Goal: Transaction & Acquisition: Obtain resource

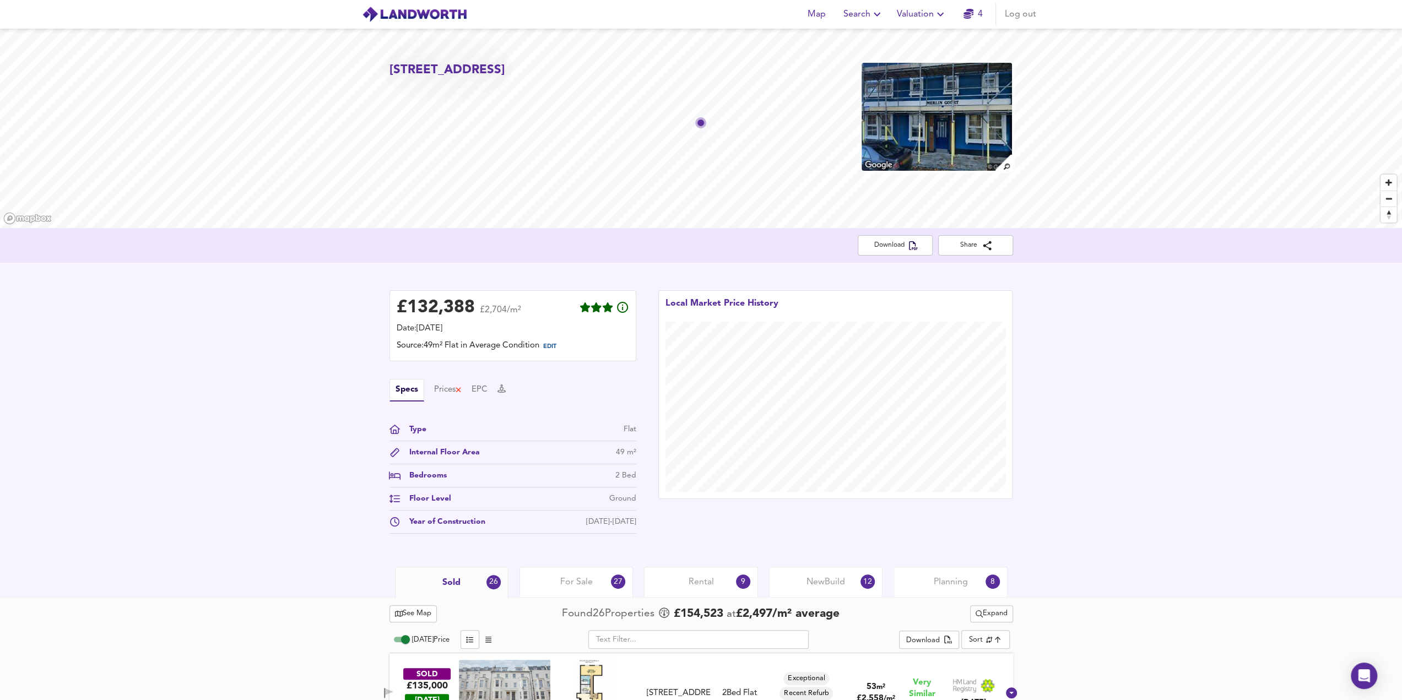
click at [410, 14] on img at bounding box center [414, 14] width 105 height 17
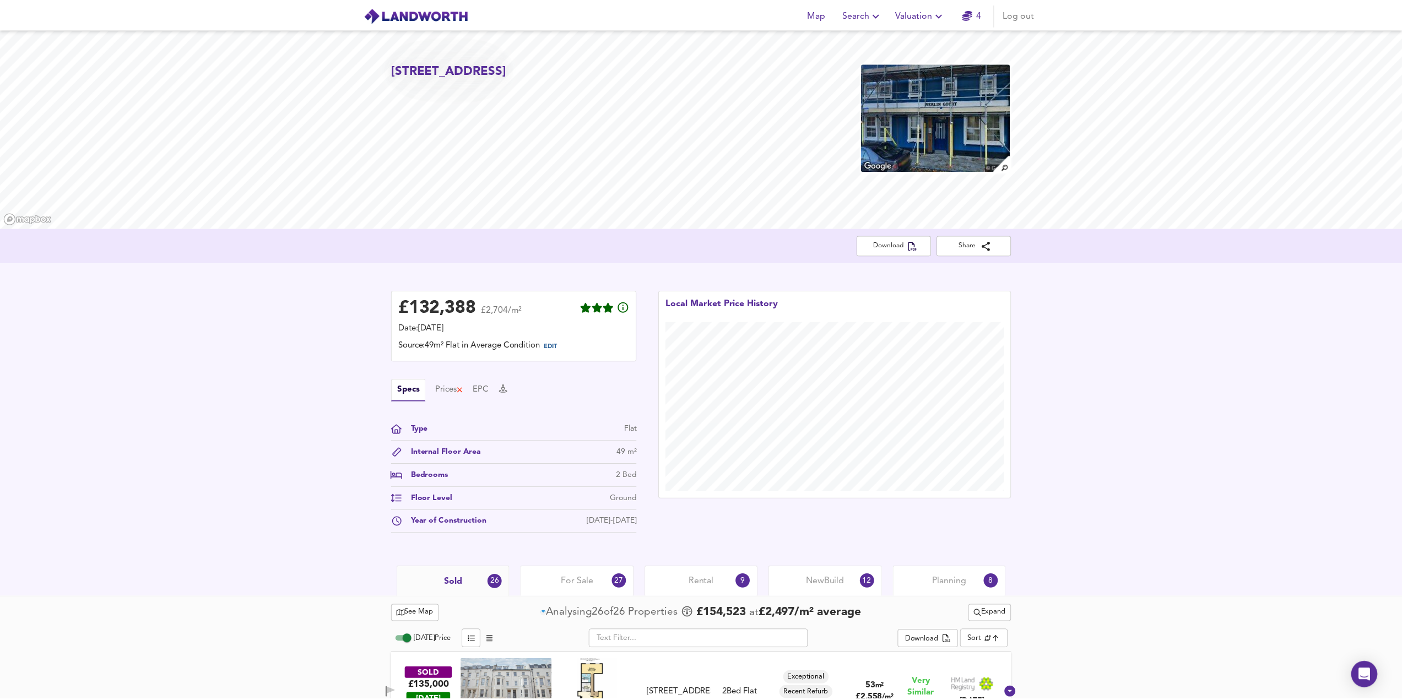
scroll to position [565, 0]
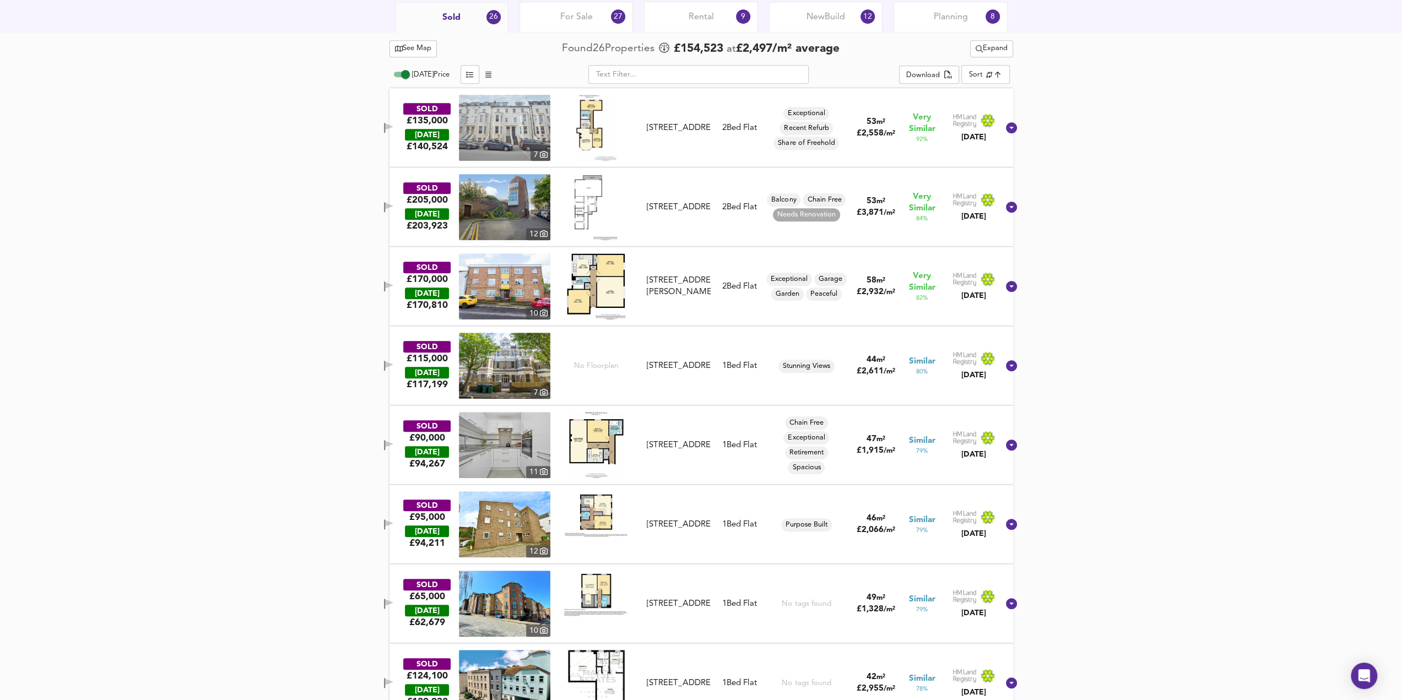
click at [418, 49] on span "See Map" at bounding box center [413, 48] width 37 height 13
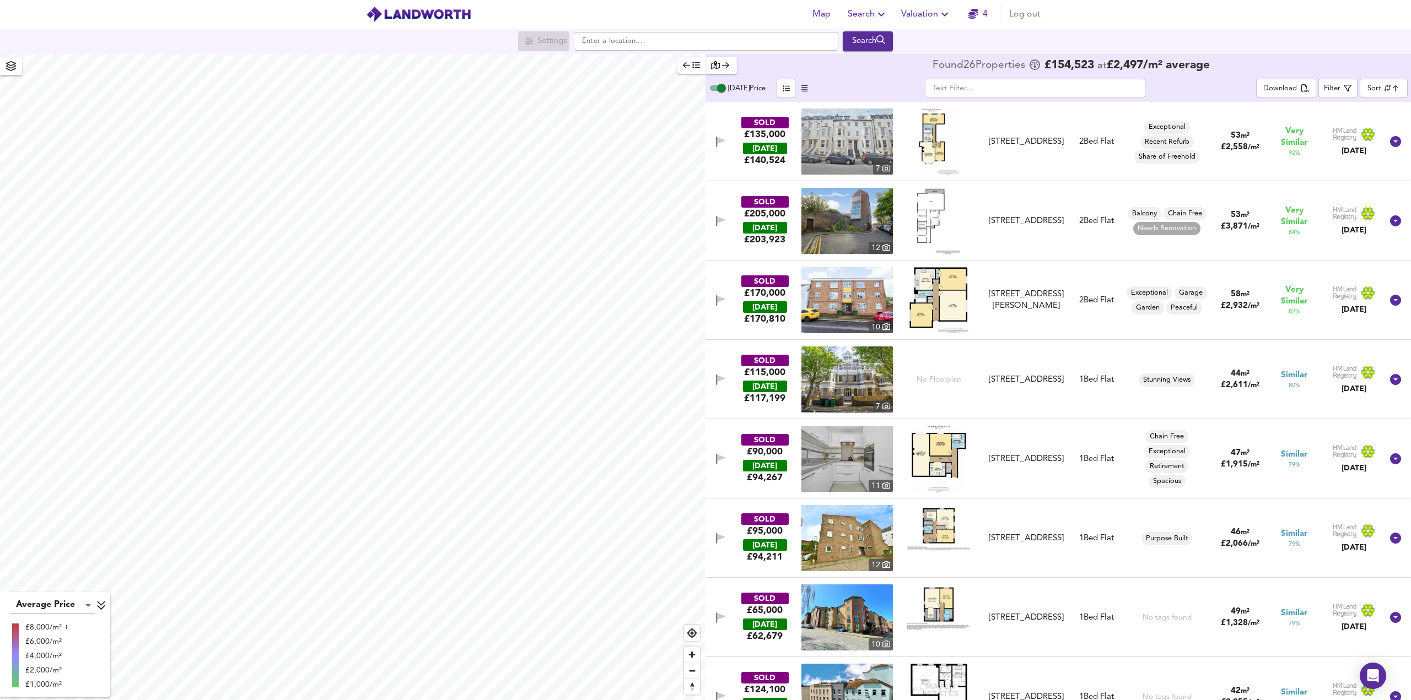
checkbox input "false"
checkbox input "true"
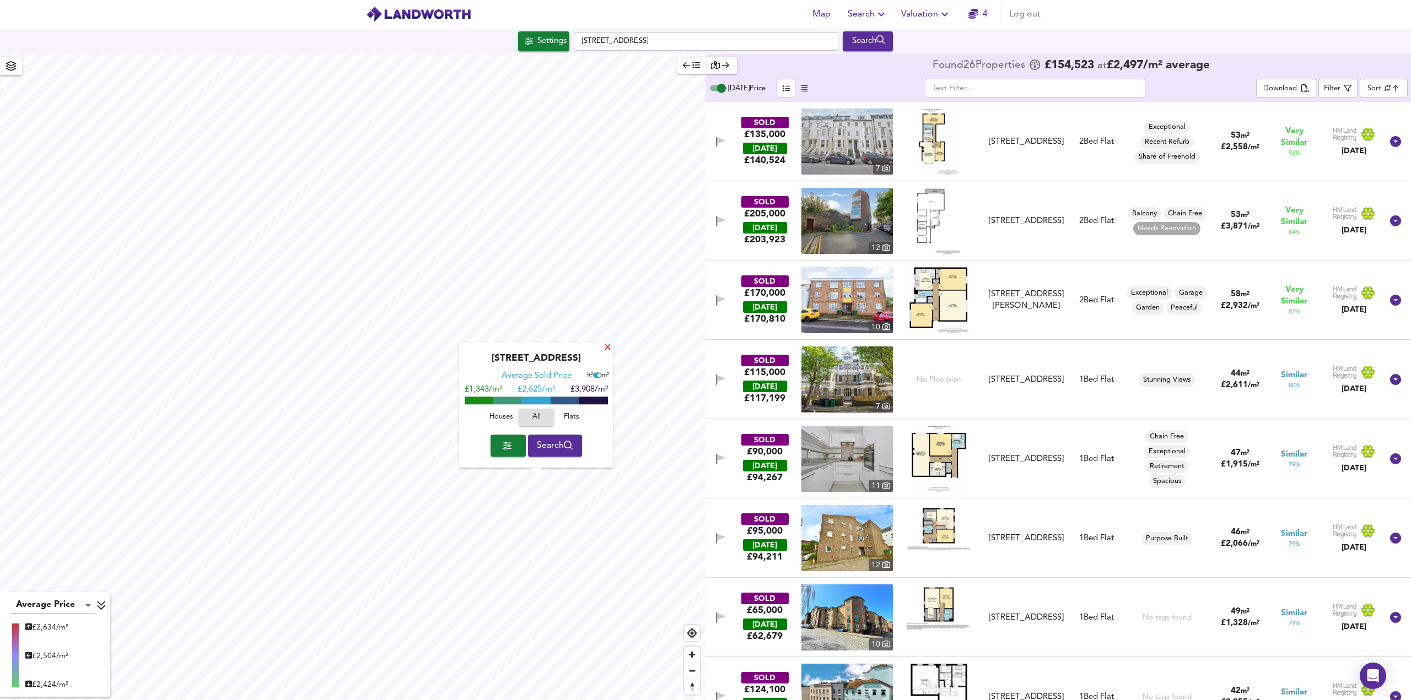
click at [609, 351] on div "X" at bounding box center [607, 348] width 9 height 10
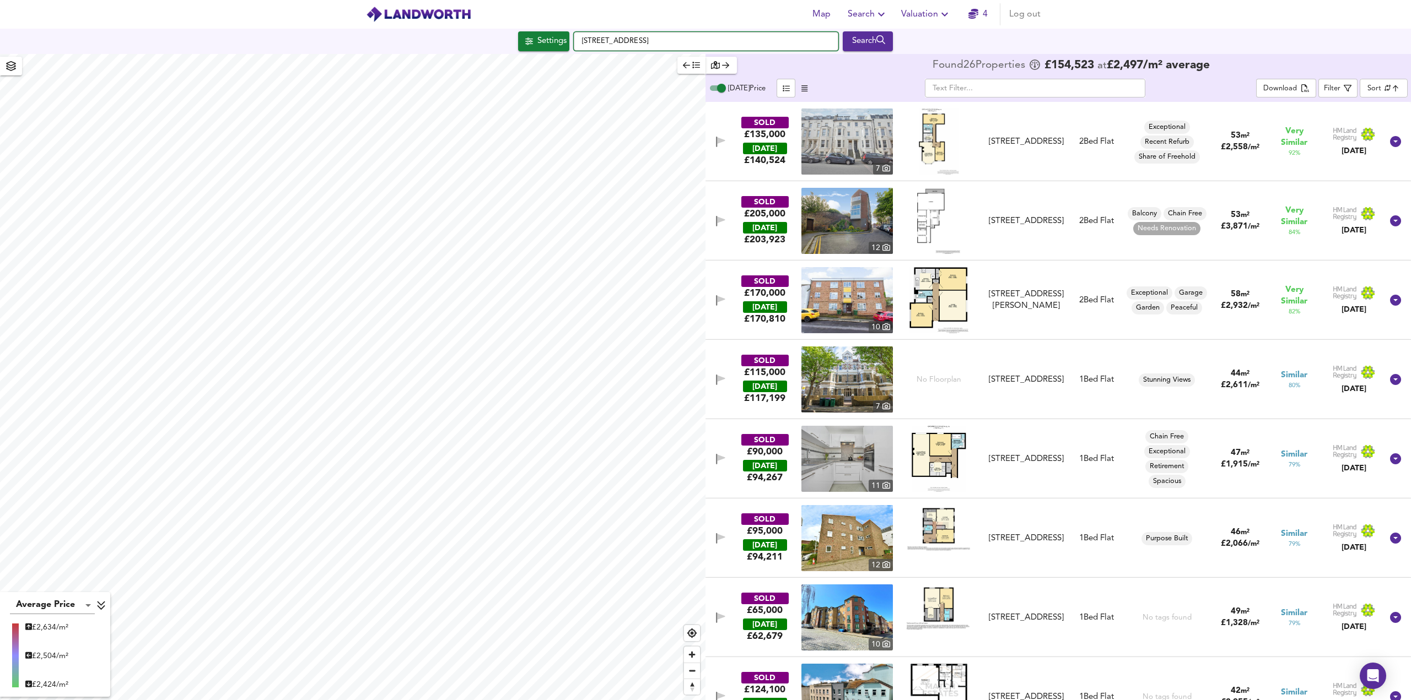
click at [697, 45] on input "[STREET_ADDRESS]" at bounding box center [706, 41] width 265 height 19
click at [705, 14] on span "Search" at bounding box center [868, 14] width 40 height 15
click at [705, 56] on li "Search History" at bounding box center [867, 60] width 109 height 20
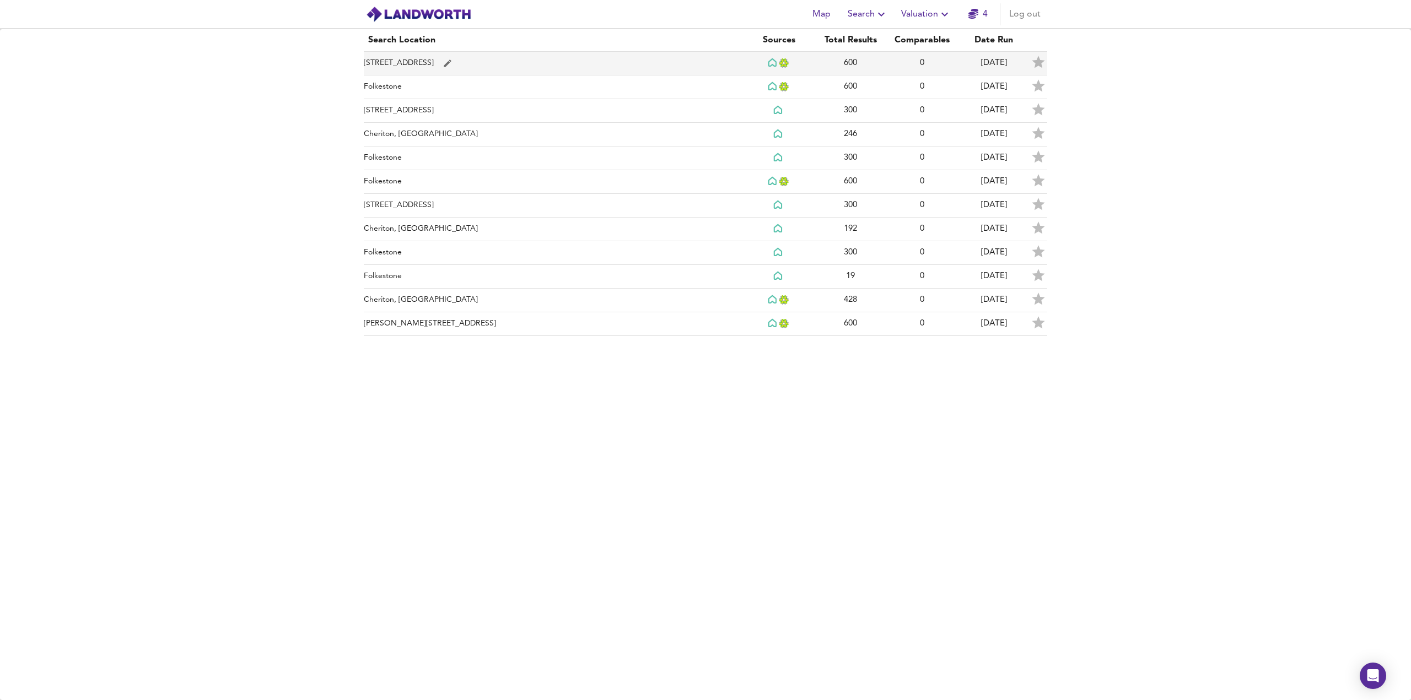
click at [432, 64] on td "[STREET_ADDRESS]" at bounding box center [553, 64] width 379 height 24
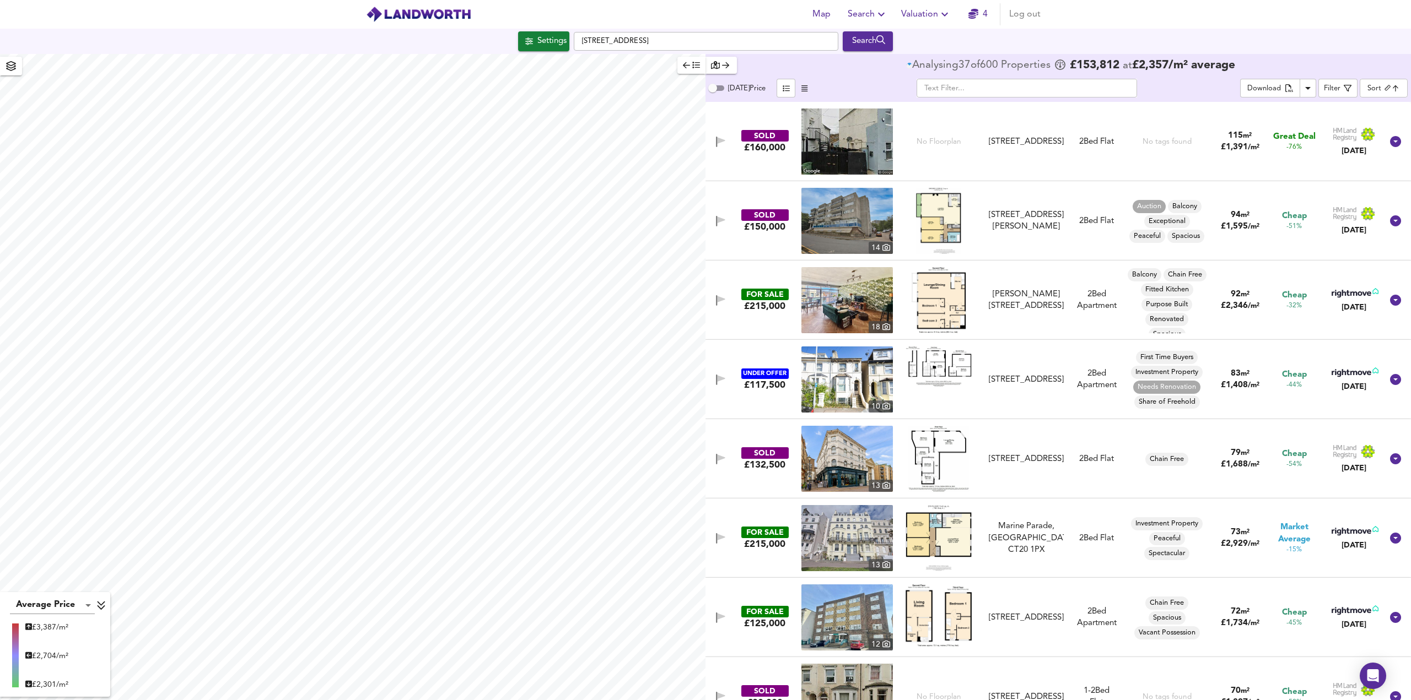
click at [705, 90] on body "Map Search Valuation 4 Log out Settings [GEOGRAPHIC_DATA] Search Average Price …" at bounding box center [705, 350] width 1411 height 700
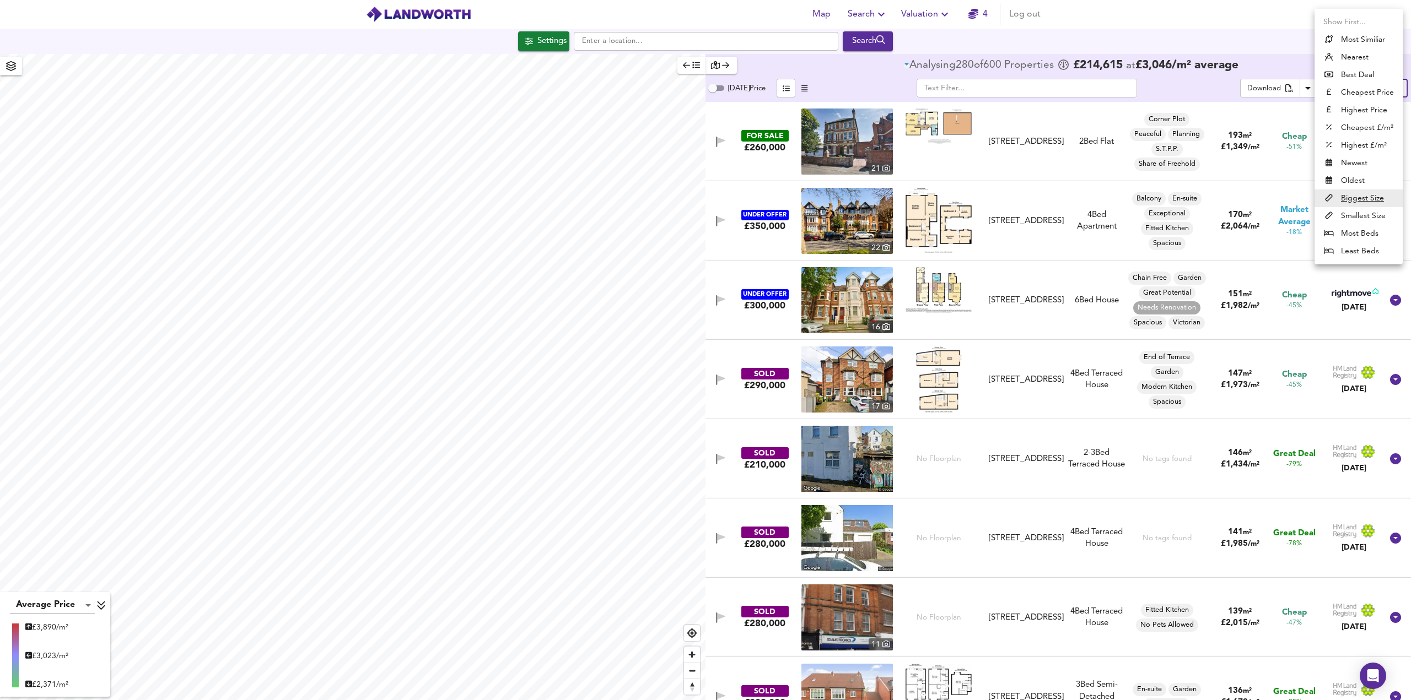
click at [705, 74] on li "Best Deal" at bounding box center [1358, 75] width 88 height 18
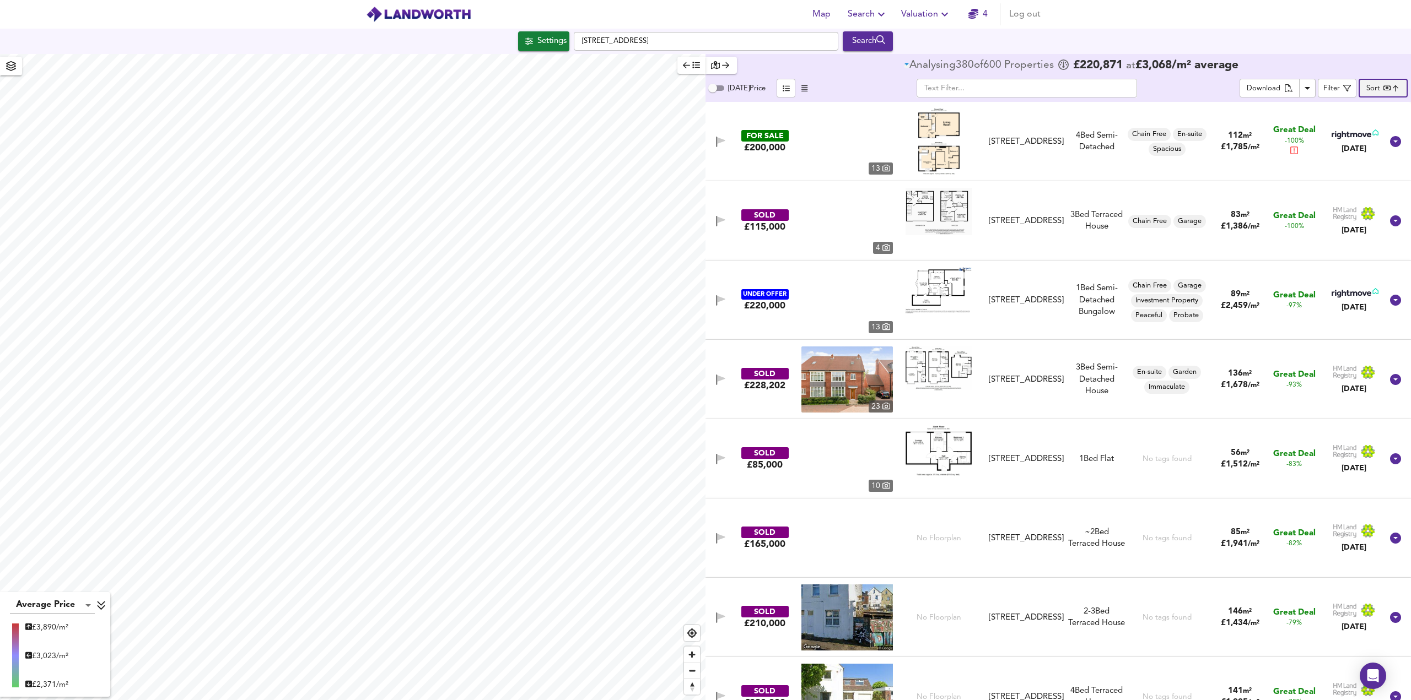
type input "bestdeal"
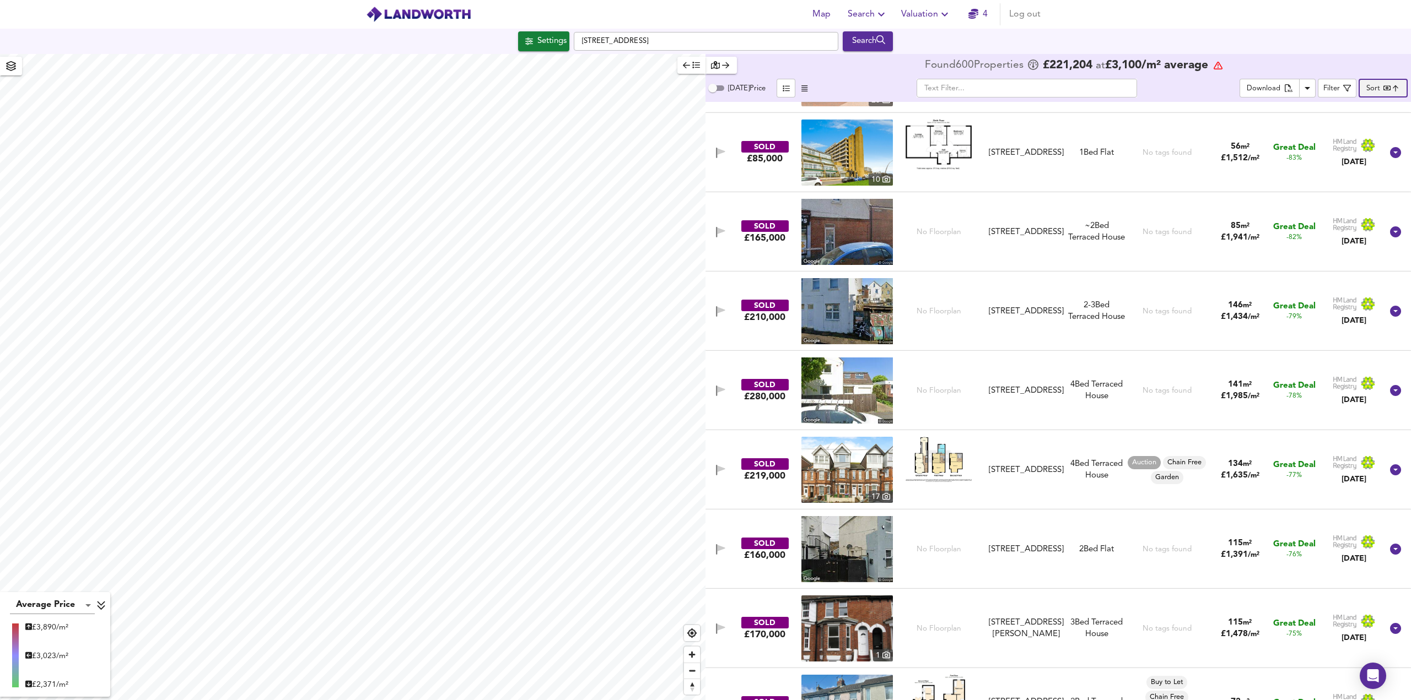
scroll to position [441, 0]
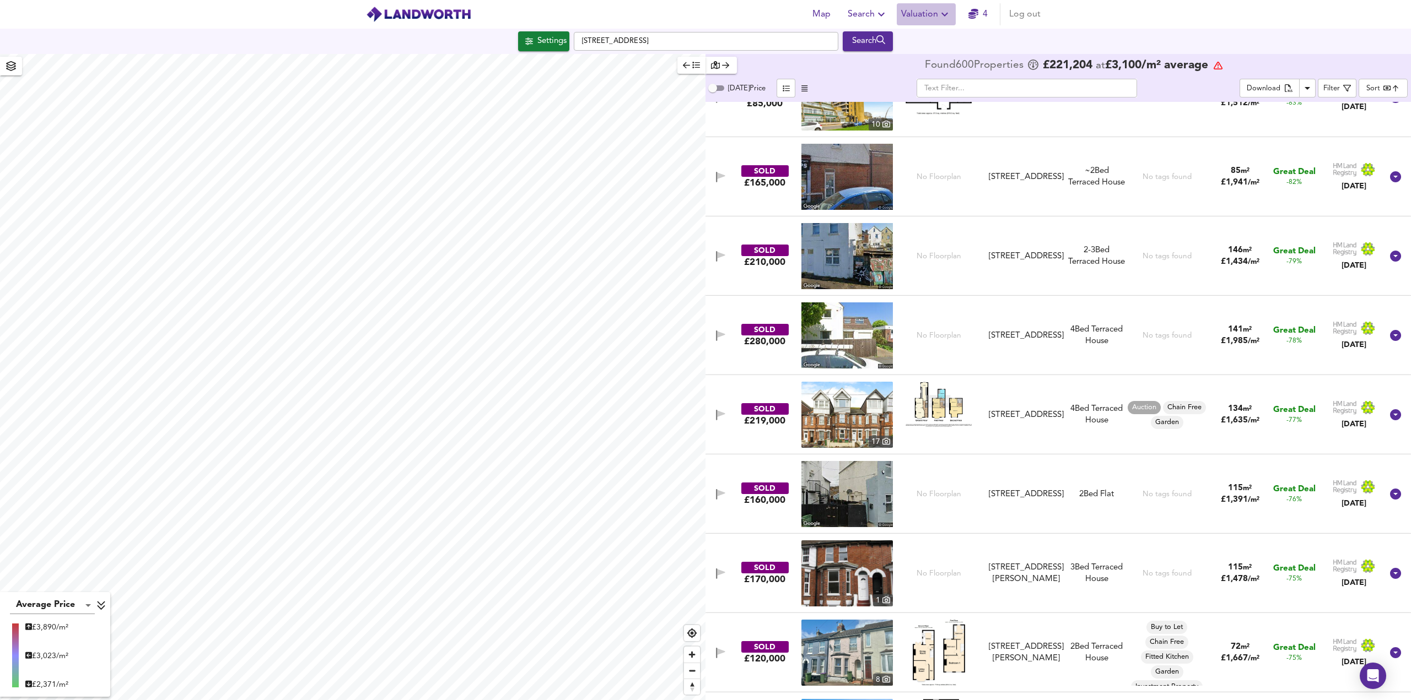
click at [705, 18] on icon "button" at bounding box center [944, 14] width 13 height 13
click at [705, 40] on li "New Valuation Report" at bounding box center [926, 40] width 132 height 20
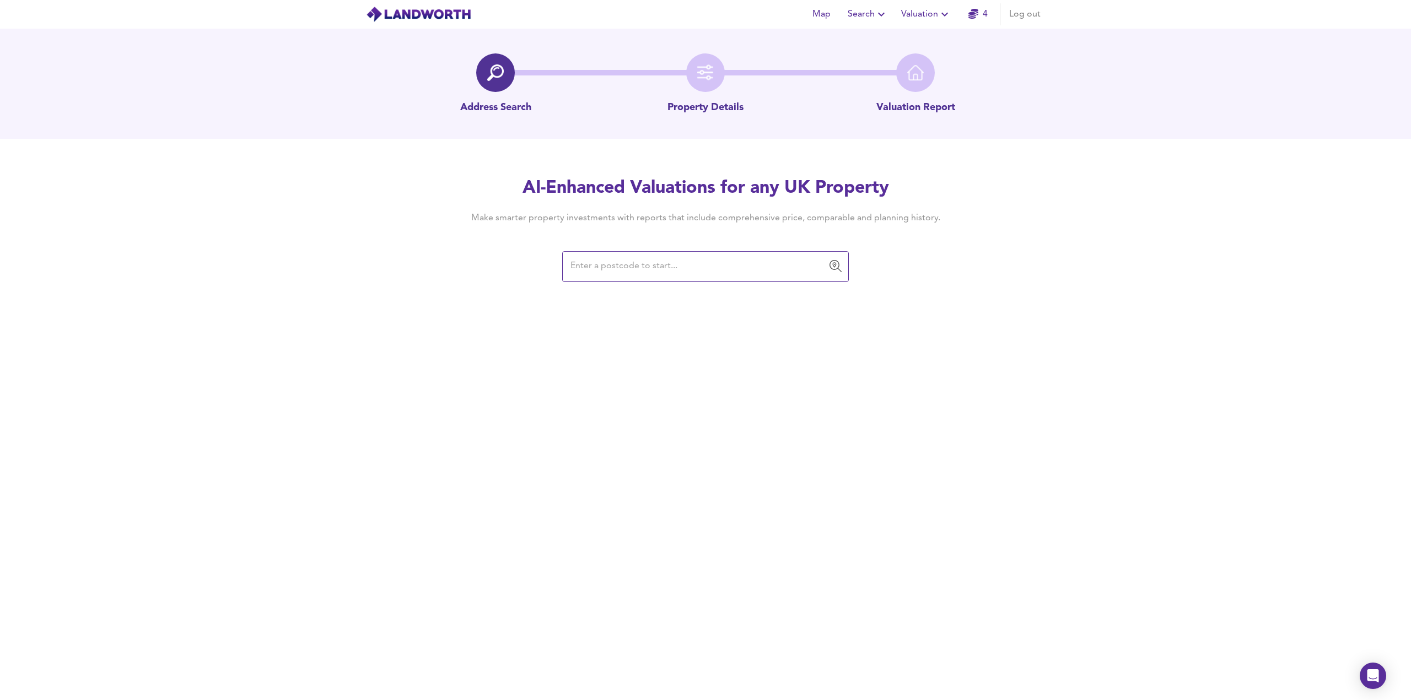
paste input "CT19 5NW"
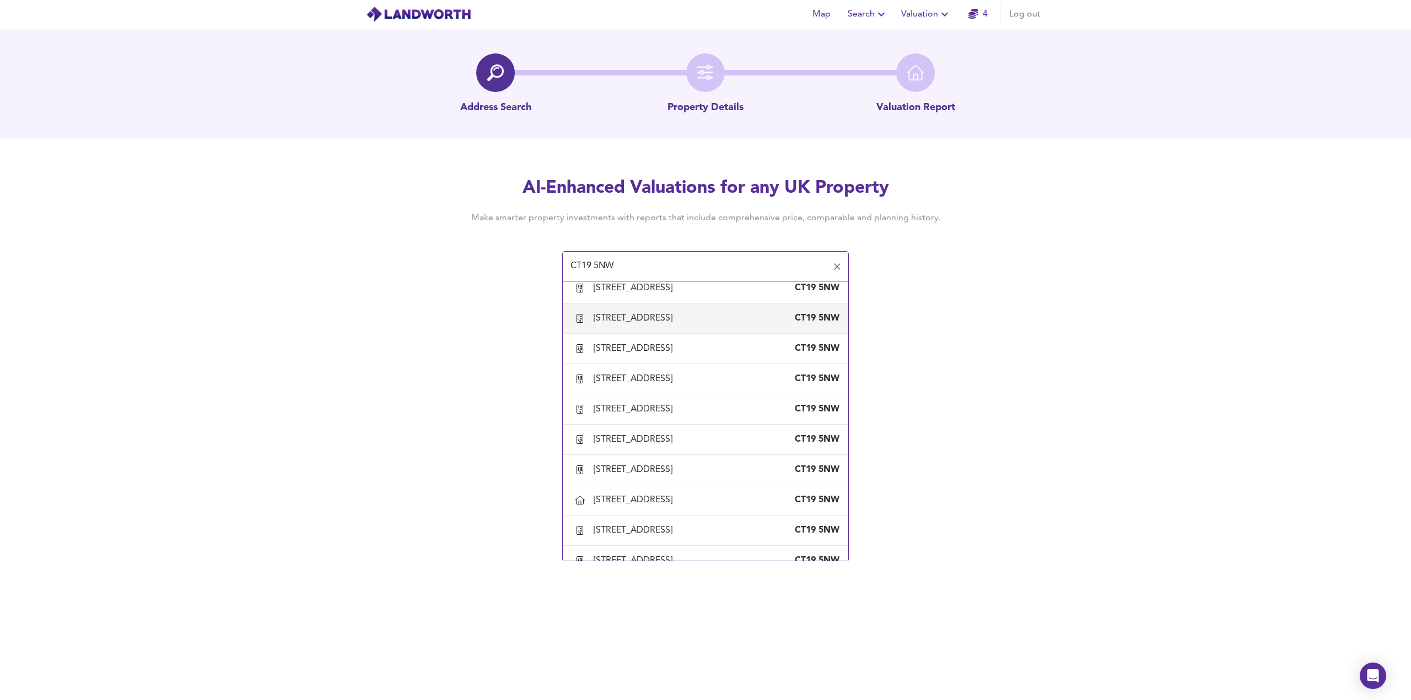
scroll to position [165, 0]
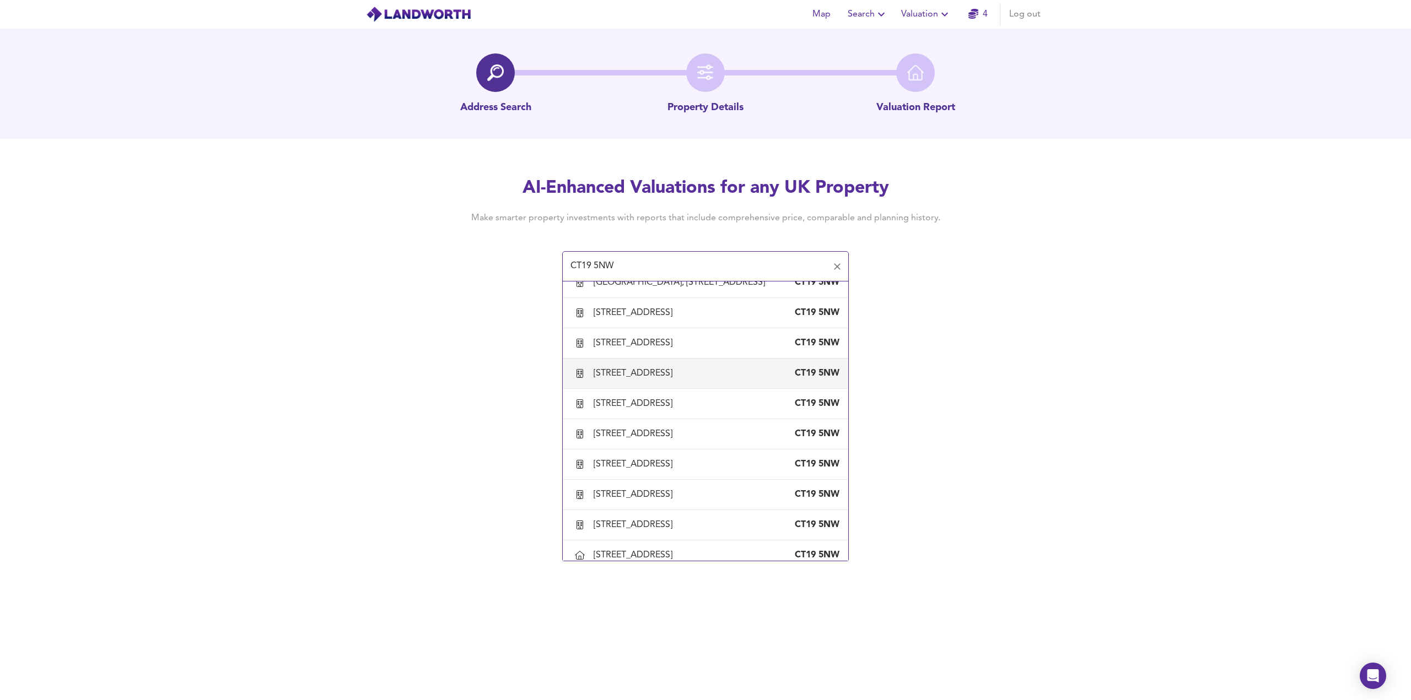
click at [649, 380] on div "[STREET_ADDRESS]" at bounding box center [635, 374] width 83 height 12
type input "[STREET_ADDRESS]"
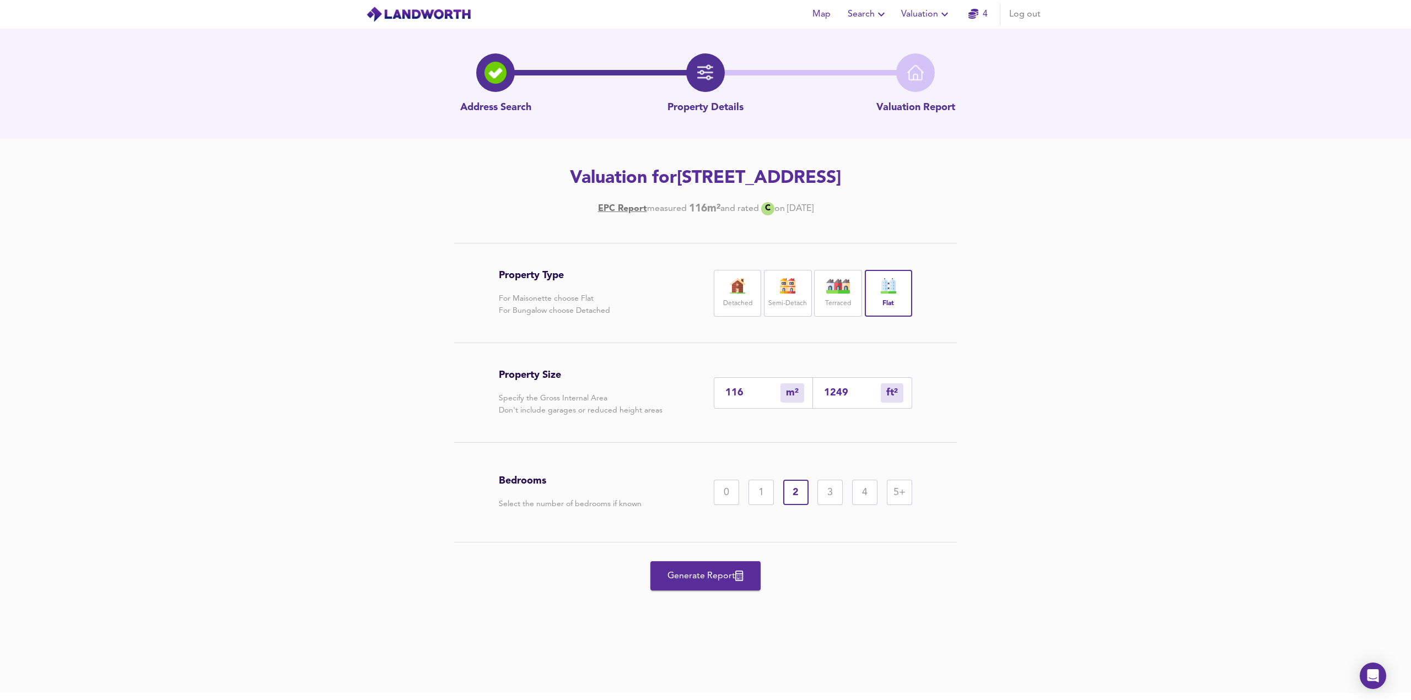
drag, startPoint x: 979, startPoint y: 180, endPoint x: 545, endPoint y: 186, distance: 434.3
click at [545, 186] on h2 "Valuation for [STREET_ADDRESS]" at bounding box center [705, 178] width 624 height 24
